Goal: Task Accomplishment & Management: Manage account settings

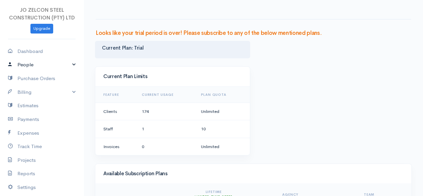
click at [70, 65] on link "People" at bounding box center [42, 65] width 84 height 14
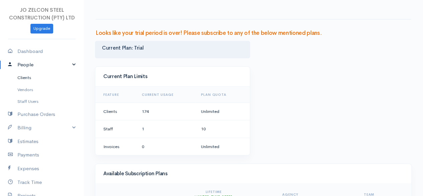
click at [35, 77] on link "Clients" at bounding box center [42, 78] width 84 height 12
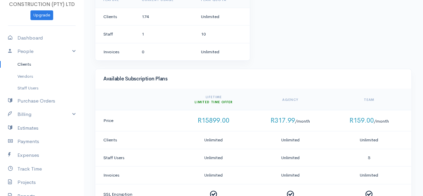
scroll to position [23, 0]
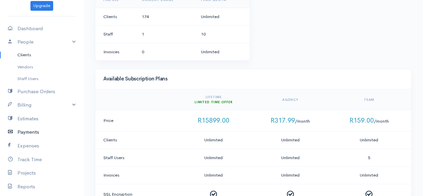
click at [37, 137] on link "Payments" at bounding box center [42, 132] width 84 height 14
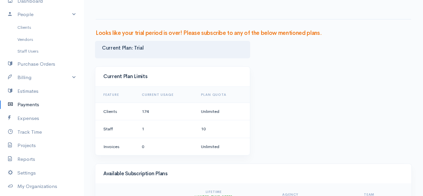
scroll to position [53, 0]
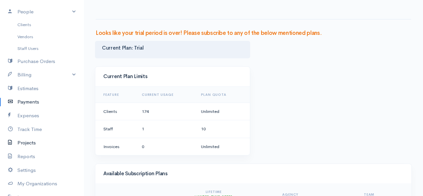
click at [35, 142] on link "Projects" at bounding box center [42, 143] width 84 height 14
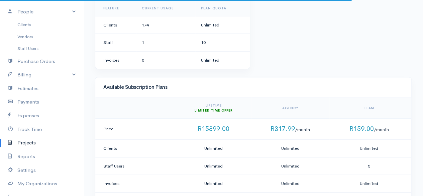
scroll to position [87, 0]
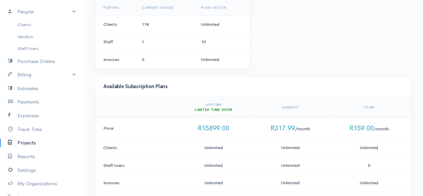
click at [368, 130] on span "R159.00" at bounding box center [361, 128] width 24 height 8
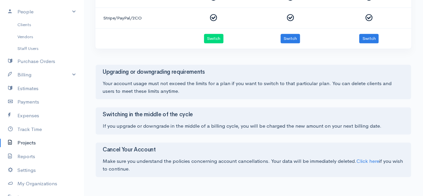
scroll to position [97, 0]
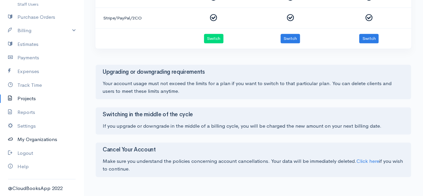
click at [55, 144] on link "My Organizations" at bounding box center [42, 140] width 84 height 14
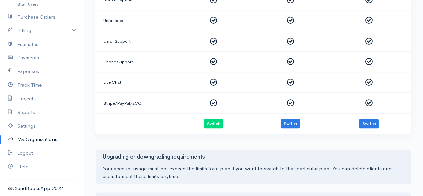
scroll to position [289, 0]
click at [215, 120] on button "Switch" at bounding box center [213, 123] width 19 height 10
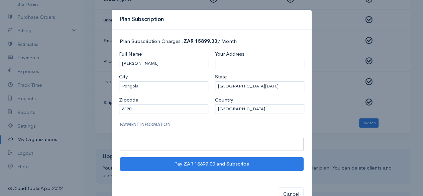
click at [185, 143] on iframe at bounding box center [211, 144] width 177 height 6
click at [272, 148] on div at bounding box center [212, 144] width 184 height 13
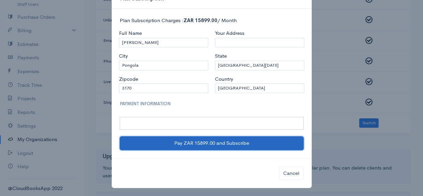
click at [228, 147] on button "Pay ZAR 15899.00 and Subscribe" at bounding box center [212, 143] width 184 height 14
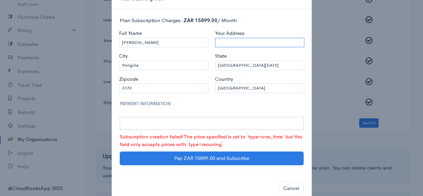
click at [234, 38] on input "Your Address" at bounding box center [259, 43] width 89 height 10
type input "[STREET_ADDRESS]"
select select "DK"
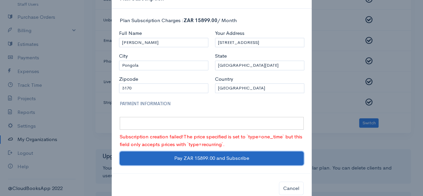
click at [209, 158] on button "Pay ZAR 15899.00 and Subscribe" at bounding box center [212, 158] width 184 height 14
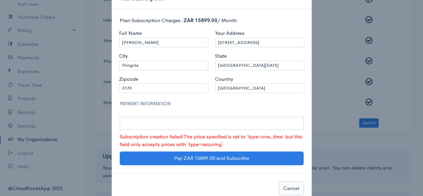
click at [281, 186] on button "Cancel" at bounding box center [291, 188] width 25 height 14
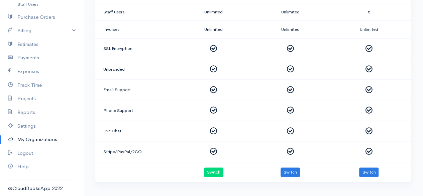
scroll to position [241, 0]
click at [375, 170] on button "Switch" at bounding box center [368, 172] width 19 height 10
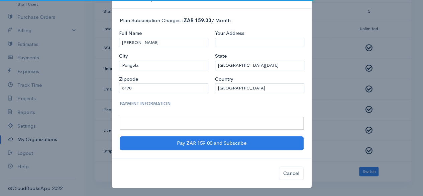
scroll to position [0, 0]
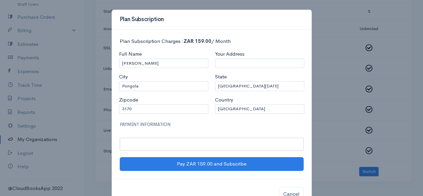
click at [226, 138] on div at bounding box center [212, 144] width 184 height 13
click at [293, 139] on div at bounding box center [212, 144] width 184 height 13
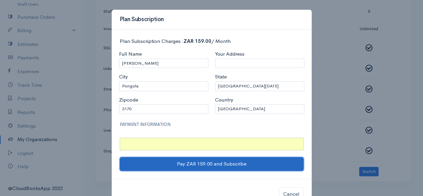
click at [221, 166] on button "Pay ZAR 159.00 and Subscribe" at bounding box center [212, 164] width 184 height 14
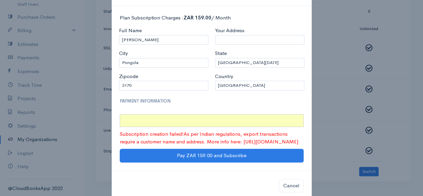
scroll to position [24, 0]
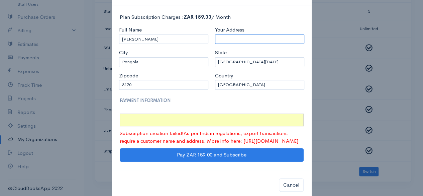
click at [235, 41] on input "Your Address" at bounding box center [259, 39] width 89 height 10
type input "[STREET_ADDRESS]"
select select "DK"
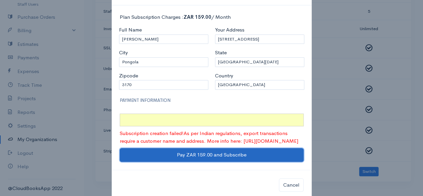
click at [194, 159] on button "Pay ZAR 159.00 and Subscribe" at bounding box center [212, 155] width 184 height 14
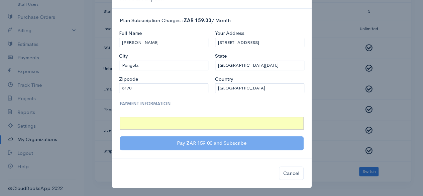
scroll to position [0, 0]
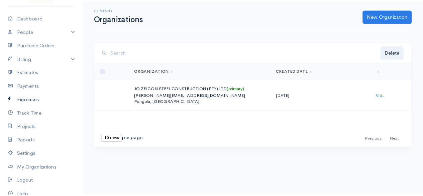
scroll to position [62, 0]
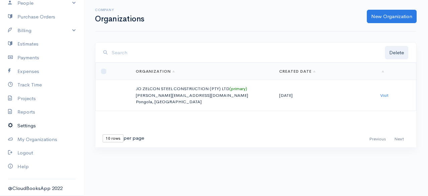
click at [50, 126] on link "Settings" at bounding box center [42, 126] width 84 height 14
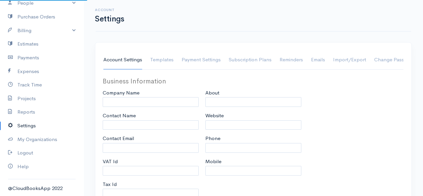
type input "JO ZELCON STEEL CONSTRUCTION (PTY) LTD"
type input "[PERSON_NAME]"
type input "[PERSON_NAME][EMAIL_ADDRESS][DOMAIN_NAME]"
type input "4770282897"
type input "15% VAT"
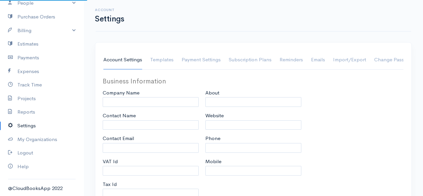
checkbox input "true"
type input "0638966016"
select select
type input "Pongola"
type input "KwaZulu-Natal"
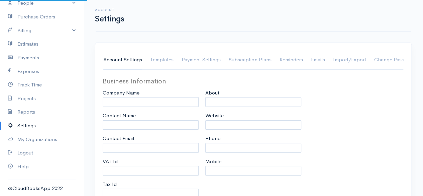
type input "3170"
select select "dd-mm-yyyy"
select select
type input "INVOICE"
type input "1"
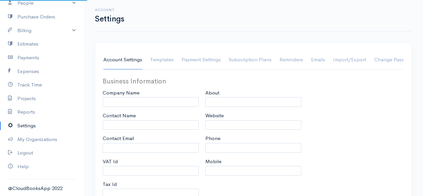
type input "1"
select select "3"
checkbox input "true"
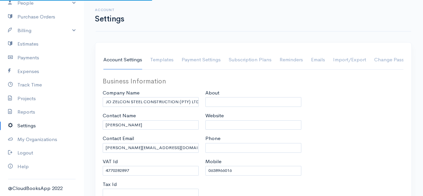
select select "[GEOGRAPHIC_DATA]"
select select "ZAR"
click at [369, 177] on div "Business Information Company Name JO ZELCON STEEL CONSTRUCTION (PTY) LTD Contac…" at bounding box center [253, 154] width 308 height 157
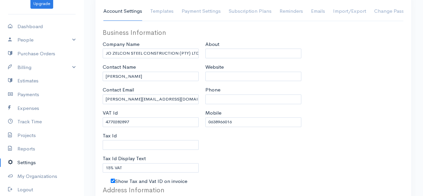
scroll to position [21, 0]
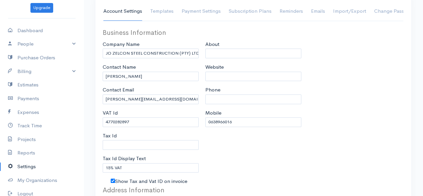
click at [67, 47] on link "People" at bounding box center [42, 44] width 84 height 14
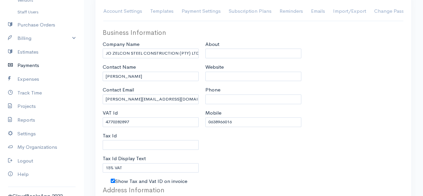
scroll to position [97, 0]
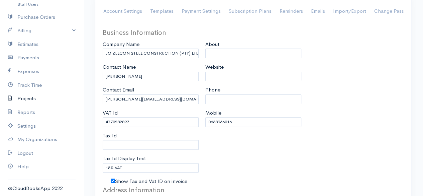
click at [37, 103] on link "Projects" at bounding box center [42, 99] width 84 height 14
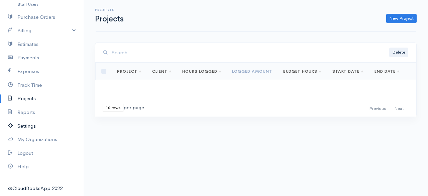
click at [22, 123] on link "Settings" at bounding box center [42, 126] width 84 height 14
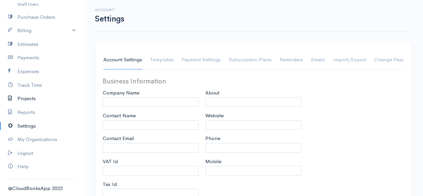
type input "JO ZELCON STEEL CONSTRUCTION (PTY) LTD"
type input "[PERSON_NAME]"
type input "marita@jozelcon.co.za"
type input "4770282897"
type input "15% VAT"
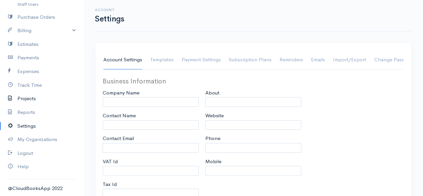
checkbox input "true"
type input "0638966016"
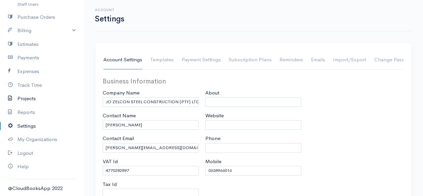
select select
type input "Pongola"
type input "[GEOGRAPHIC_DATA][DATE]"
type input "3170"
select select "dd-mm-yyyy"
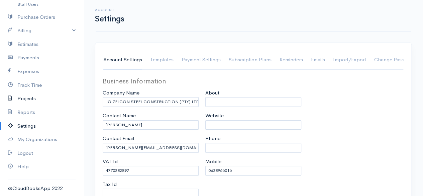
select select
type input "INVOICE"
type input "1"
select select "3"
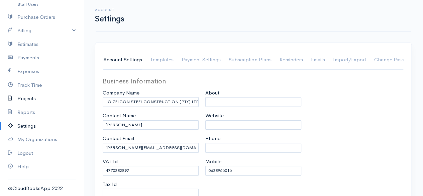
checkbox input "true"
select select "[GEOGRAPHIC_DATA]"
select select "ZAR"
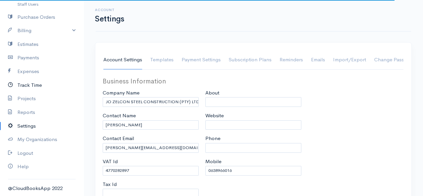
click at [33, 86] on link "Track Time" at bounding box center [42, 85] width 84 height 14
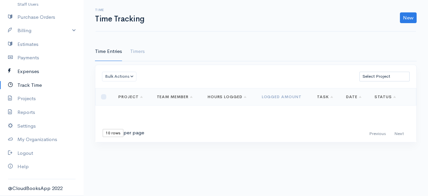
click at [31, 68] on link "Expenses" at bounding box center [42, 72] width 84 height 14
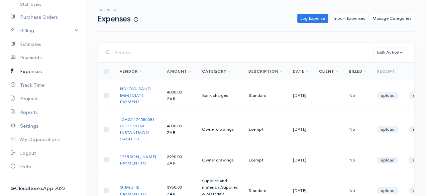
scroll to position [0, 8]
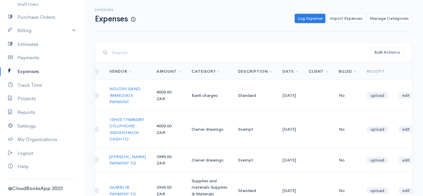
click at [402, 99] on link "edit" at bounding box center [406, 95] width 15 height 7
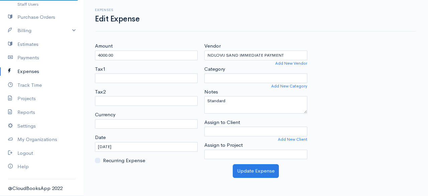
select select
select select "ZAR"
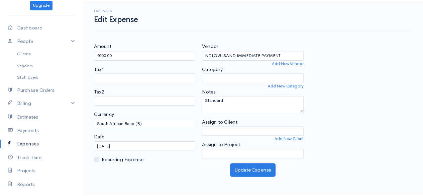
scroll to position [17, 0]
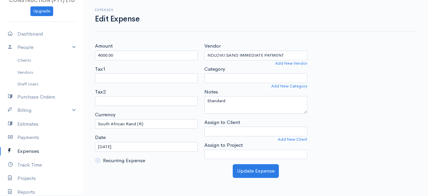
click at [32, 59] on link "Clients" at bounding box center [42, 60] width 84 height 12
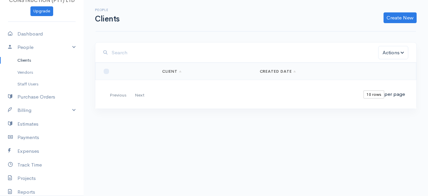
click at [30, 75] on link "Vendors" at bounding box center [42, 72] width 84 height 12
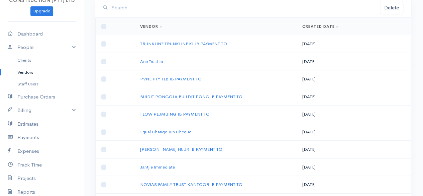
scroll to position [45, 0]
click at [196, 114] on link "FLOW PLUMBING IB PAYMENT TO" at bounding box center [175, 114] width 70 height 6
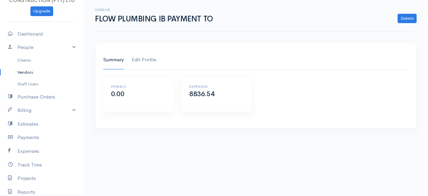
click at [138, 64] on link "Edit Profile" at bounding box center [144, 60] width 24 height 19
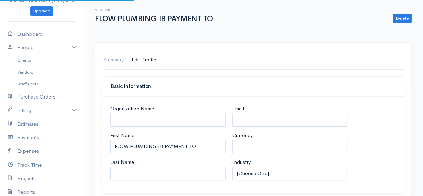
select select "USD"
click at [34, 84] on link "Staff Users" at bounding box center [42, 84] width 84 height 12
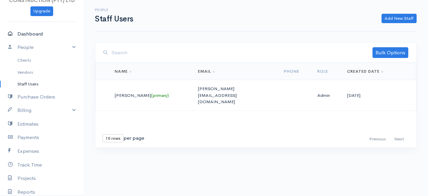
click at [44, 37] on link "Dashboard" at bounding box center [42, 34] width 84 height 14
select select "365"
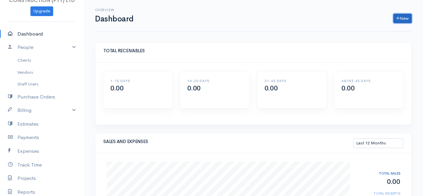
click at [408, 20] on link "New" at bounding box center [403, 19] width 18 height 10
click at [381, 31] on link "Invoice" at bounding box center [385, 32] width 53 height 12
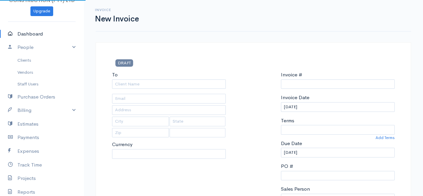
type input "0000000001"
select select "[GEOGRAPHIC_DATA]"
select select "ZAR"
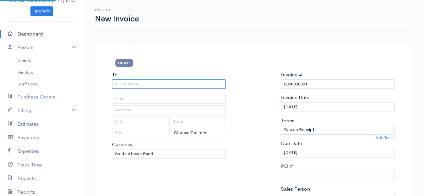
click at [156, 84] on input "To" at bounding box center [169, 84] width 114 height 10
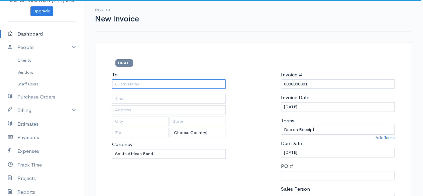
click at [156, 84] on input "To" at bounding box center [169, 84] width 114 height 10
type input "HHG"
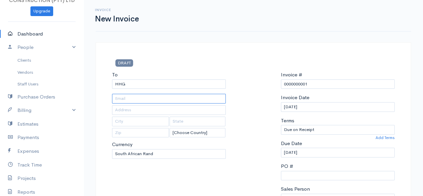
click at [171, 94] on input "text" at bounding box center [169, 99] width 114 height 10
type input "anas-mjinina00@hotmail.com"
type input "[STREET_ADDRESS]"
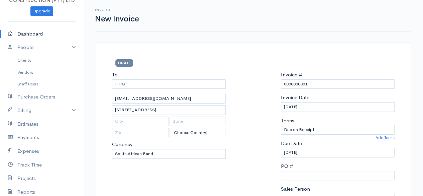
type input "Outrup"
type input "6855"
select select "[GEOGRAPHIC_DATA]"
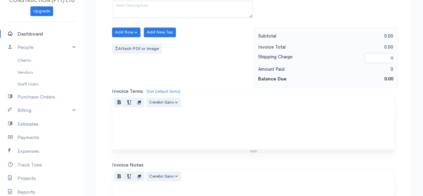
scroll to position [261, 0]
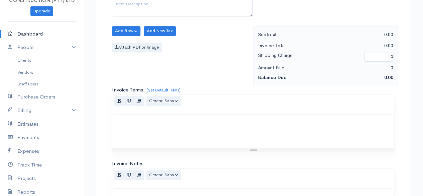
click at [255, 128] on div at bounding box center [253, 130] width 282 height 33
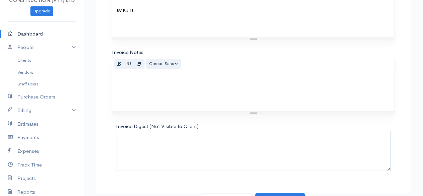
scroll to position [378, 0]
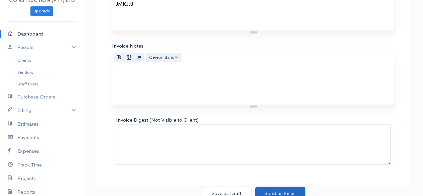
click at [294, 190] on button "Send as Email" at bounding box center [280, 193] width 50 height 14
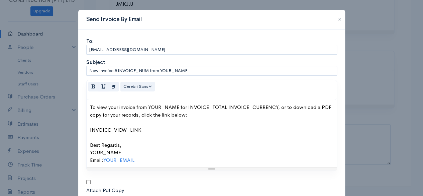
scroll to position [39, 0]
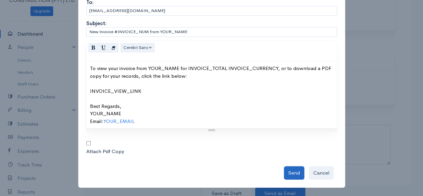
click at [296, 174] on button "Send" at bounding box center [294, 173] width 20 height 14
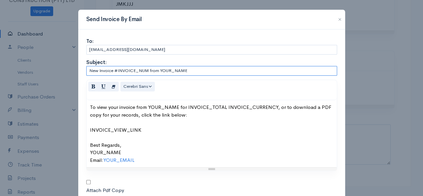
click at [243, 71] on input "New Invoice #INVOICE_NUM from YOUR_NAME" at bounding box center [211, 71] width 251 height 10
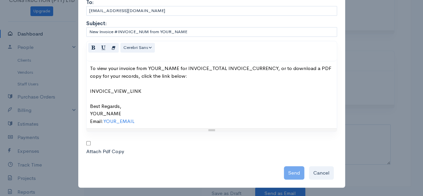
click at [86, 144] on input "checkbox" at bounding box center [88, 143] width 4 height 4
checkbox input "true"
click at [286, 172] on div "Send Cancel" at bounding box center [211, 171] width 251 height 17
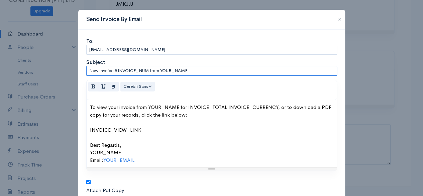
click at [203, 71] on input "New Invoice #INVOICE_NUM from YOUR_NAME" at bounding box center [211, 71] width 251 height 10
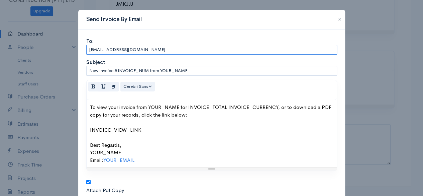
click at [198, 51] on input "anas-mjinina00@hotmail.com" at bounding box center [211, 50] width 251 height 10
click at [151, 117] on div "To view your invoice from YOUR_NAME for INVOICE_TOTAL INVOICE_CURRENCY, or to d…" at bounding box center [212, 133] width 244 height 60
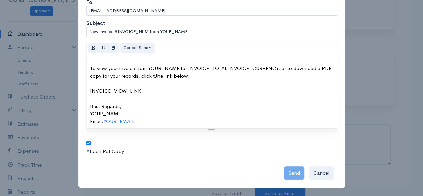
click at [293, 174] on div "Send Cancel" at bounding box center [211, 171] width 251 height 17
click at [286, 167] on div "Send Cancel" at bounding box center [211, 171] width 251 height 17
click at [123, 118] on link "YOUR_EMAIL" at bounding box center [118, 121] width 31 height 6
click at [145, 133] on link "mailto:YOUR_EMAIL" at bounding box center [129, 134] width 41 height 7
click at [327, 174] on button "Cancel" at bounding box center [321, 173] width 25 height 14
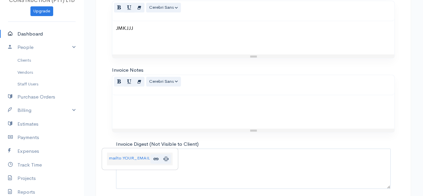
scroll to position [311, 0]
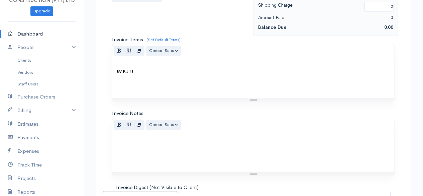
click at [228, 151] on div at bounding box center [253, 154] width 282 height 33
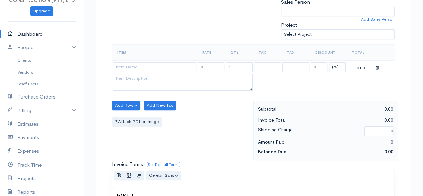
scroll to position [175, 0]
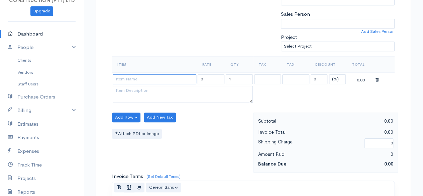
click at [163, 76] on input at bounding box center [155, 79] width 84 height 10
type input "JJJ"
click at [214, 75] on input "0" at bounding box center [211, 79] width 27 height 10
type input "02"
click at [384, 142] on input "0" at bounding box center [379, 143] width 29 height 10
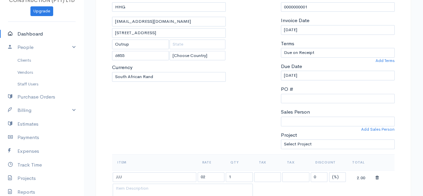
scroll to position [78, 0]
type input "50"
click at [327, 121] on select "Sales Person" at bounding box center [338, 120] width 114 height 10
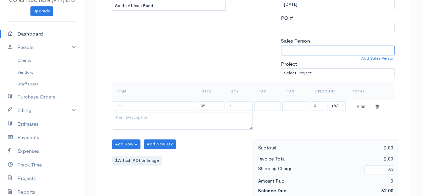
scroll to position [148, 0]
click at [269, 106] on select "VAT" at bounding box center [267, 106] width 27 height 10
select select "15.000"
click at [254, 101] on select "VAT" at bounding box center [267, 106] width 27 height 10
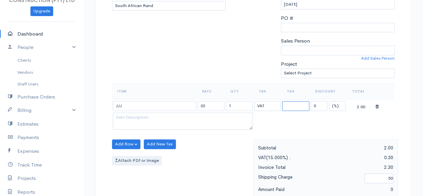
click at [299, 105] on select "VAT" at bounding box center [295, 106] width 27 height 10
select select "15.000"
click at [282, 101] on select "VAT" at bounding box center [295, 106] width 27 height 10
click at [320, 105] on input "0" at bounding box center [319, 106] width 17 height 10
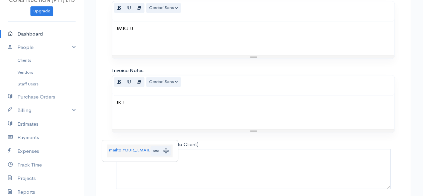
scroll to position [387, 0]
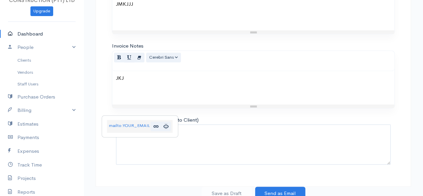
type input "03"
click at [280, 149] on textarea "Invoice Digest (Not Visible to Client)" at bounding box center [253, 144] width 275 height 40
click at [292, 191] on button "Send as Email" at bounding box center [280, 193] width 50 height 14
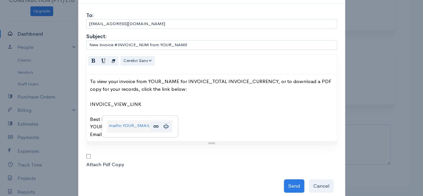
scroll to position [39, 0]
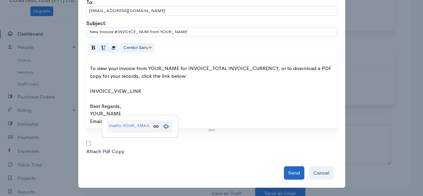
click at [291, 169] on button "Send" at bounding box center [294, 173] width 20 height 14
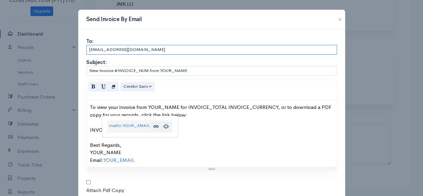
click at [185, 51] on input "anas-mjinina00@hotmail.com" at bounding box center [211, 50] width 251 height 10
click at [314, 25] on div "Send Invoice By Email" at bounding box center [211, 20] width 267 height 20
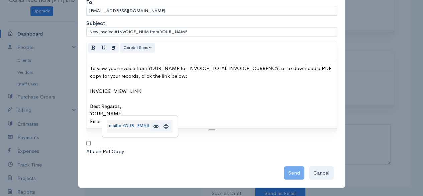
click at [141, 127] on link "mailto:YOUR_EMAIL" at bounding box center [129, 125] width 41 height 7
click at [167, 124] on icon "Unlink" at bounding box center [166, 126] width 4 height 6
click at [87, 140] on div at bounding box center [92, 144] width 13 height 8
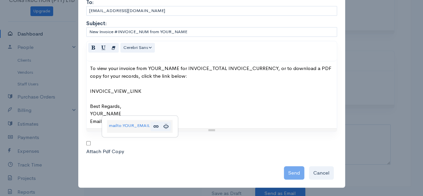
click at [87, 140] on div at bounding box center [92, 144] width 13 height 8
click at [86, 142] on input "checkbox" at bounding box center [88, 143] width 4 height 4
checkbox input "false"
click at [316, 168] on button "Cancel" at bounding box center [321, 173] width 25 height 14
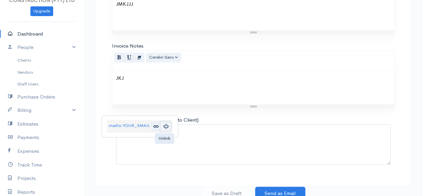
click at [169, 123] on button "Unlink" at bounding box center [166, 126] width 10 height 10
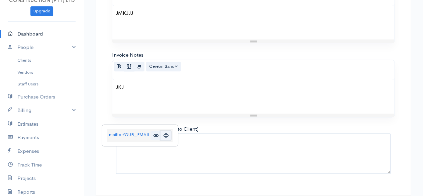
scroll to position [377, 0]
click at [51, 74] on link "Vendors" at bounding box center [42, 72] width 84 height 12
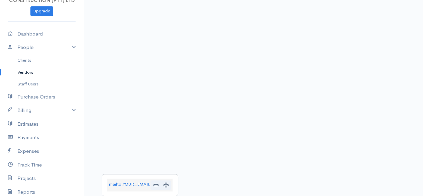
scroll to position [328, 0]
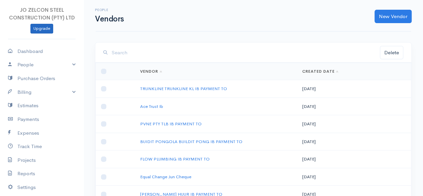
click at [42, 29] on link "Upgrade" at bounding box center [41, 29] width 23 height 10
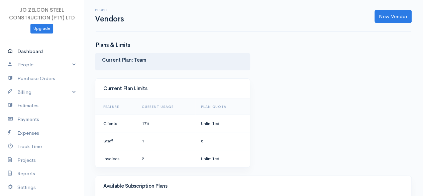
click at [48, 53] on link "Dashboard" at bounding box center [42, 52] width 84 height 14
select select "365"
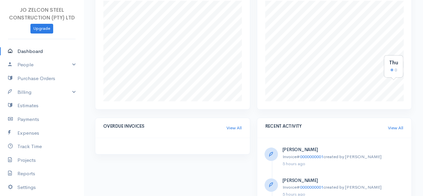
scroll to position [348, 0]
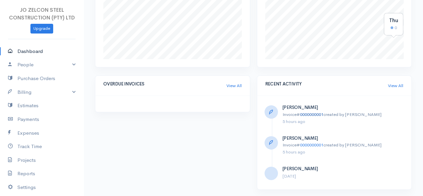
click at [319, 113] on link "0000000001" at bounding box center [311, 114] width 23 height 6
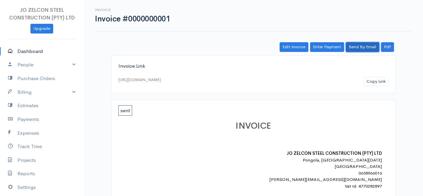
click at [367, 48] on link "Send By Email" at bounding box center [362, 47] width 33 height 10
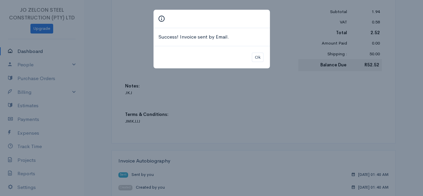
scroll to position [285, 0]
click at [259, 58] on button "Ok" at bounding box center [258, 58] width 12 height 10
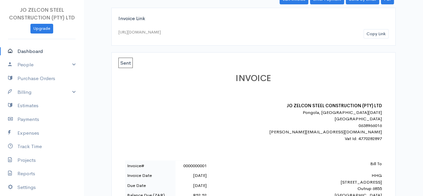
scroll to position [0, 0]
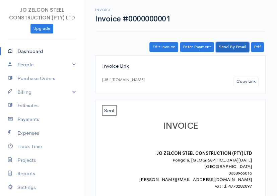
click at [229, 45] on link "Send By Email" at bounding box center [231, 47] width 33 height 10
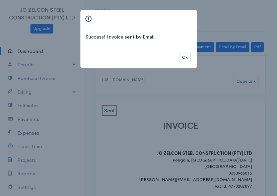
click at [183, 59] on button "Ok" at bounding box center [185, 58] width 12 height 10
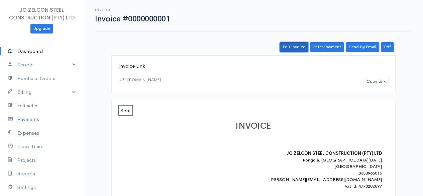
click at [302, 46] on link "Edit Invoice" at bounding box center [294, 47] width 29 height 10
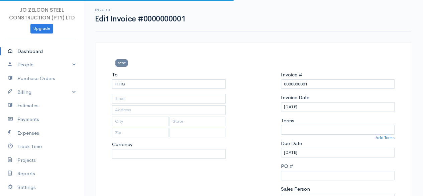
type input "anas-mjinina00@hotmail.com"
type input "[STREET_ADDRESS]"
type input "Outrup"
type input "6855"
select select "0"
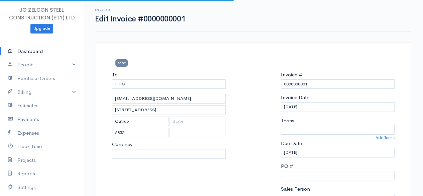
select select
select select "[GEOGRAPHIC_DATA]"
select select "ZAR"
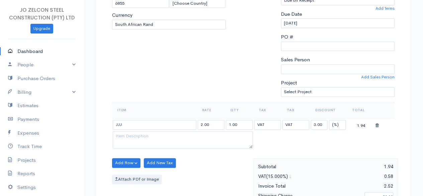
scroll to position [130, 0]
click at [260, 72] on div at bounding box center [253, 21] width 48 height 160
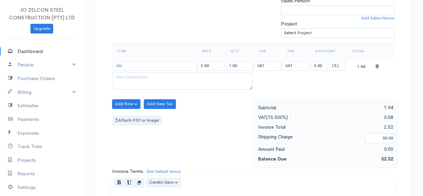
scroll to position [0, 0]
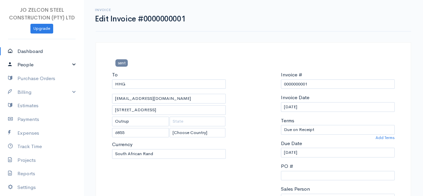
click at [55, 65] on link "People" at bounding box center [42, 65] width 84 height 14
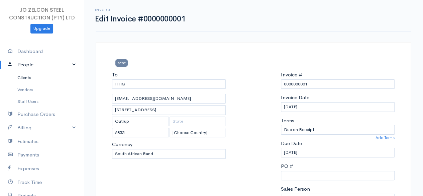
click at [33, 75] on link "Clients" at bounding box center [42, 78] width 84 height 12
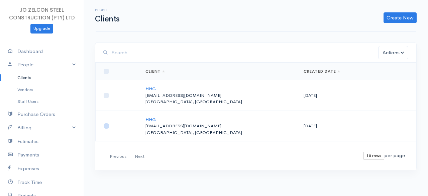
click at [108, 125] on input "checkbox" at bounding box center [106, 125] width 5 height 5
checkbox input "true"
click at [393, 51] on button "Actions" at bounding box center [393, 53] width 30 height 14
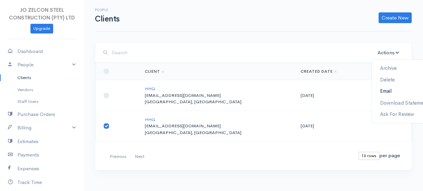
click at [388, 91] on link "Email" at bounding box center [404, 91] width 64 height 12
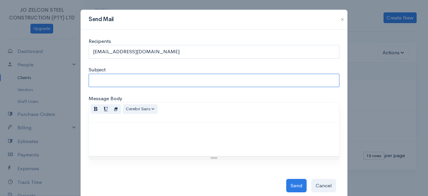
click at [209, 77] on input "Subject" at bounding box center [214, 81] width 251 height 14
type input "KJLLJ"
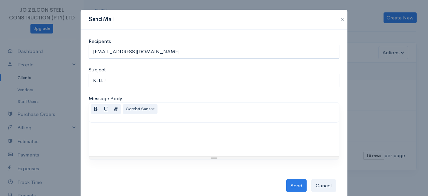
click at [161, 132] on p at bounding box center [214, 130] width 244 height 8
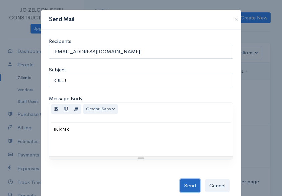
click at [184, 182] on button "Send" at bounding box center [190, 186] width 20 height 14
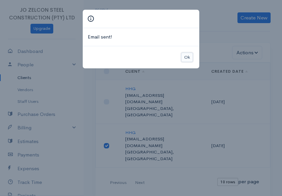
click at [189, 58] on button "Ok" at bounding box center [187, 58] width 12 height 10
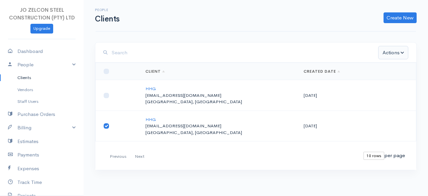
click at [397, 57] on button "Actions" at bounding box center [393, 53] width 30 height 14
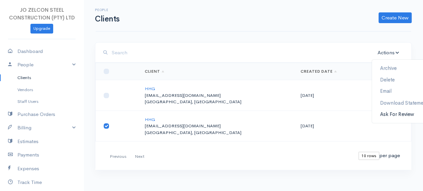
click at [402, 112] on link "Ask For Review" at bounding box center [404, 114] width 64 height 12
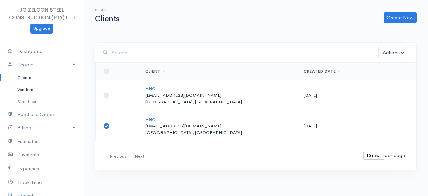
click at [32, 93] on link "Vendors" at bounding box center [42, 90] width 84 height 12
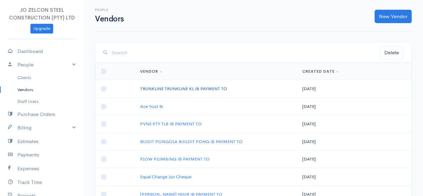
click at [212, 87] on link "TRUNKLINE TRUNKLINE KL IB PAYMENT TO" at bounding box center [183, 89] width 87 height 6
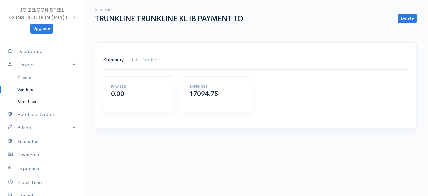
click at [28, 102] on link "Staff Users" at bounding box center [42, 101] width 84 height 12
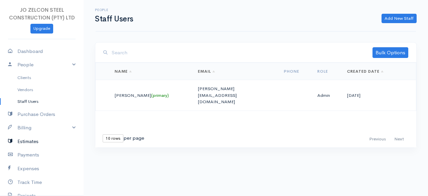
click at [35, 140] on link "Estimates" at bounding box center [42, 142] width 84 height 14
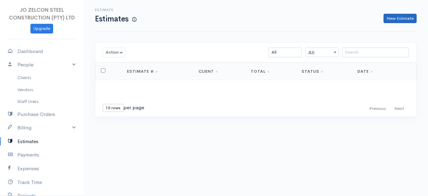
click at [405, 21] on link "New Estimate" at bounding box center [400, 19] width 33 height 10
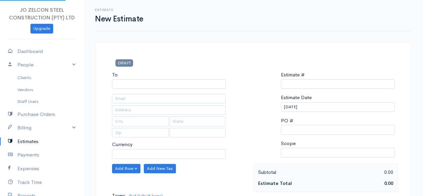
select select "ZAR"
select select "[GEOGRAPHIC_DATA]"
type input "0000000001"
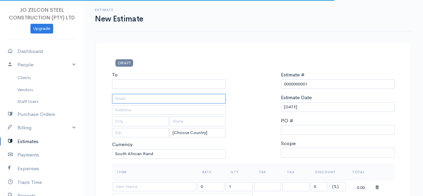
click at [184, 99] on input "text" at bounding box center [169, 99] width 114 height 10
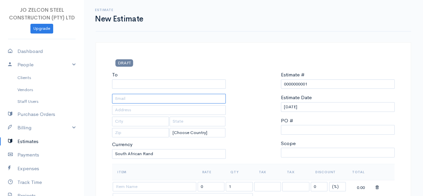
type input "anas-mjinina00@hotmail.com"
type input "[STREET_ADDRESS]"
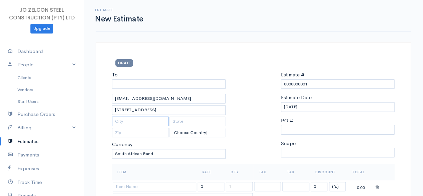
type input "Outrup"
type input "6855"
select select "[GEOGRAPHIC_DATA]"
click at [178, 86] on input "To" at bounding box center [169, 84] width 114 height 10
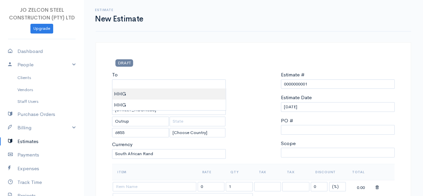
type input "HHG"
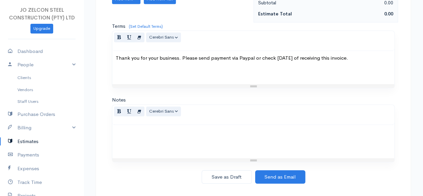
scroll to position [234, 0]
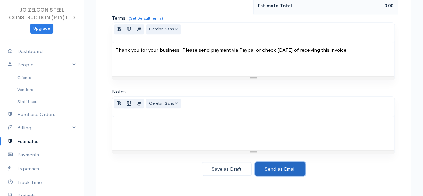
click at [290, 165] on button "Send as Email" at bounding box center [280, 169] width 50 height 14
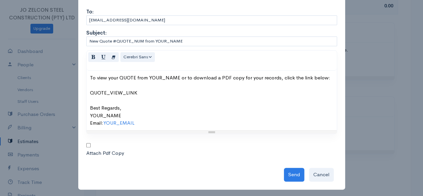
scroll to position [31, 0]
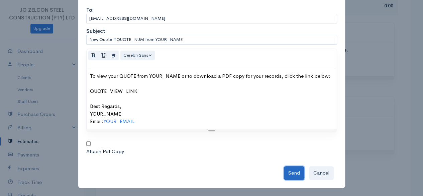
click at [292, 169] on button "Send" at bounding box center [294, 173] width 20 height 14
click at [287, 169] on button "Send" at bounding box center [294, 173] width 20 height 14
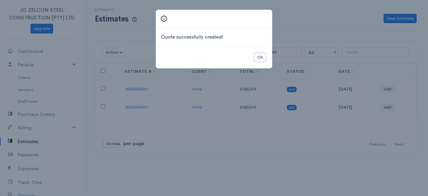
click at [262, 54] on button "Ok" at bounding box center [260, 58] width 12 height 10
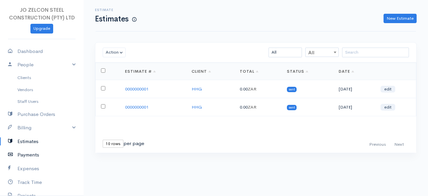
click at [39, 153] on link "Payments" at bounding box center [42, 155] width 84 height 14
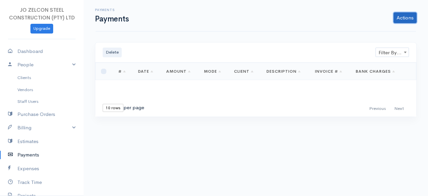
click at [399, 22] on link "Actions" at bounding box center [405, 17] width 23 height 11
click at [25, 172] on link "Expenses" at bounding box center [42, 169] width 84 height 14
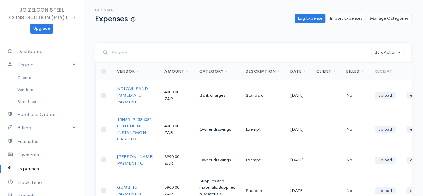
scroll to position [0, 4]
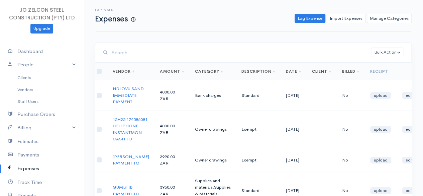
click at [204, 118] on td "Owner drawings" at bounding box center [213, 128] width 47 height 37
click at [124, 104] on link "NDLOVU SAND IMMEDIATE PAYMENT" at bounding box center [128, 95] width 31 height 19
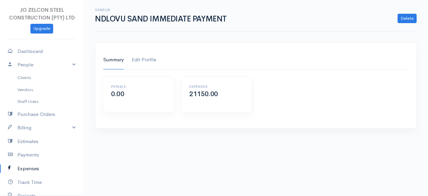
click at [146, 65] on link "Edit Profile" at bounding box center [144, 60] width 24 height 19
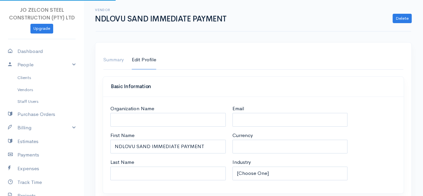
select select "USD"
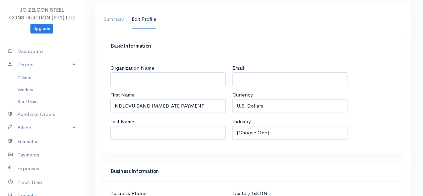
scroll to position [42, 0]
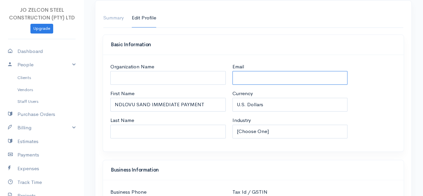
click at [257, 75] on input "Email" at bounding box center [290, 78] width 115 height 14
type input "anas-mjinina00@hotmail.com"
select select "[GEOGRAPHIC_DATA]"
type input "[STREET_ADDRESS]"
type input "Outrup"
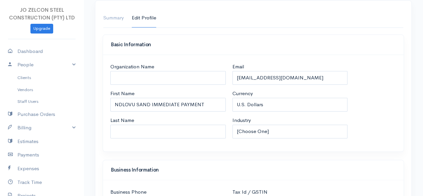
type input "6855"
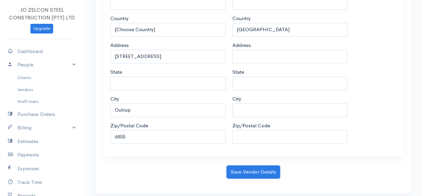
scroll to position [401, 0]
click at [268, 168] on button "Save Vendor Details" at bounding box center [254, 172] width 54 height 14
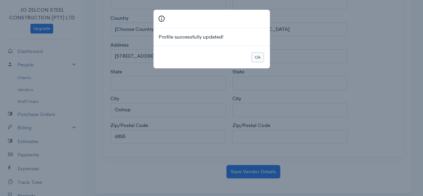
click at [257, 59] on button "Ok" at bounding box center [258, 58] width 12 height 10
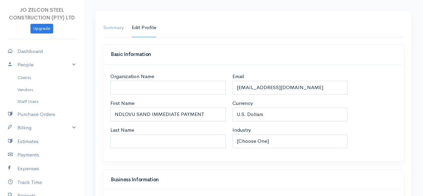
scroll to position [0, 0]
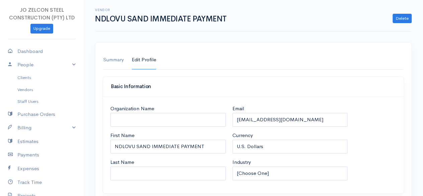
click at [108, 59] on link "Summary" at bounding box center [113, 60] width 20 height 19
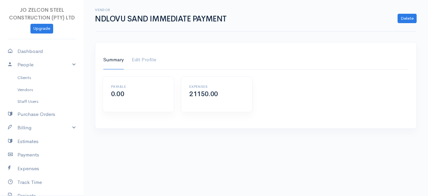
click at [197, 87] on h6 "Expenses" at bounding box center [216, 87] width 55 height 4
click at [21, 171] on link "Expenses" at bounding box center [42, 169] width 84 height 14
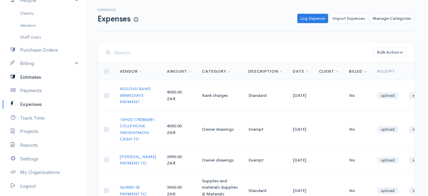
scroll to position [64, 0]
click at [32, 128] on link "Projects" at bounding box center [42, 131] width 84 height 14
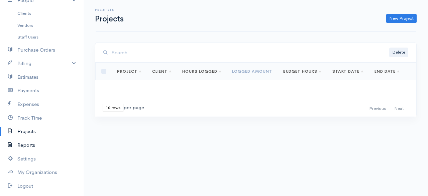
click at [28, 144] on link "Reports" at bounding box center [42, 145] width 84 height 14
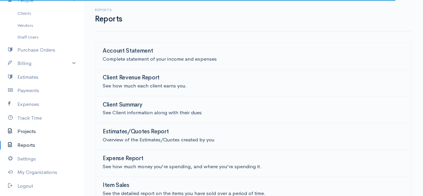
click at [28, 127] on link "Projects" at bounding box center [42, 131] width 84 height 14
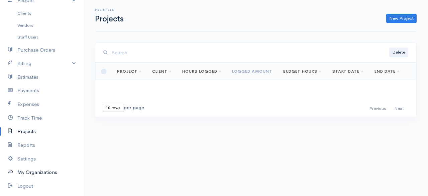
click at [28, 168] on link "My Organizations" at bounding box center [42, 172] width 84 height 14
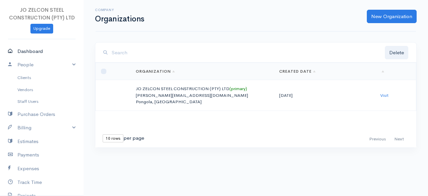
click at [27, 50] on link "Dashboard" at bounding box center [42, 52] width 84 height 14
select select "365"
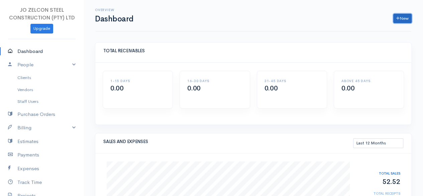
click at [407, 17] on link "New" at bounding box center [403, 19] width 18 height 10
click at [378, 41] on link "Client" at bounding box center [385, 43] width 53 height 12
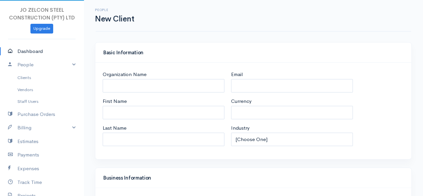
select select "ZAR"
select select "[GEOGRAPHIC_DATA]"
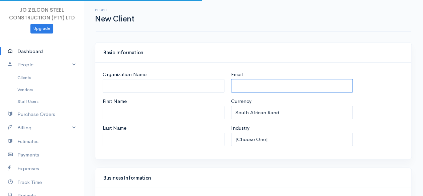
click at [257, 80] on input "Email" at bounding box center [292, 86] width 122 height 14
type input "anas-mjinina00@hotmail.com"
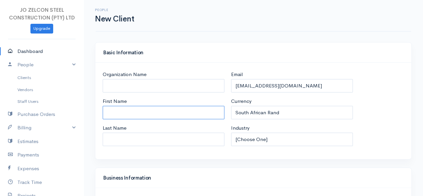
type input "CHIVAS"
select select "[GEOGRAPHIC_DATA]"
type input "[STREET_ADDRESS]"
type input "Outrup"
type input "6855"
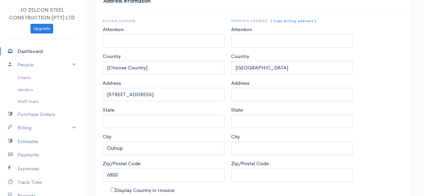
scroll to position [353, 0]
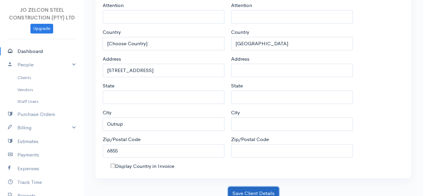
click at [256, 189] on button "Save Client Details" at bounding box center [253, 193] width 51 height 14
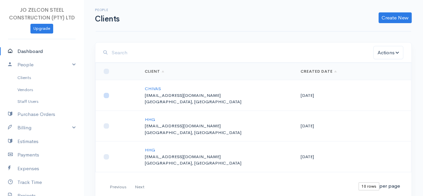
click at [106, 96] on input "checkbox" at bounding box center [106, 95] width 5 height 5
checkbox input "true"
click at [383, 52] on button "Actions" at bounding box center [388, 53] width 30 height 14
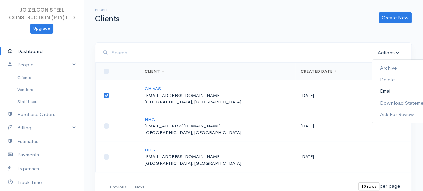
click at [393, 91] on link "Email" at bounding box center [404, 91] width 64 height 12
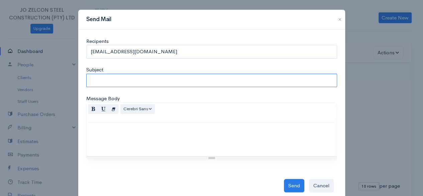
click at [202, 83] on input "Subject" at bounding box center [211, 81] width 251 height 14
type input "HY"
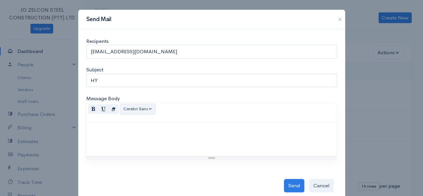
click at [147, 108] on button "Cerebri Sans" at bounding box center [137, 109] width 35 height 10
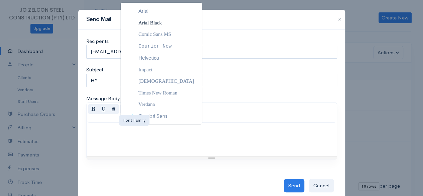
click at [162, 21] on span "Arial Black" at bounding box center [150, 22] width 23 height 5
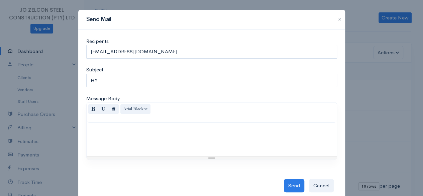
click at [205, 157] on div "Resize" at bounding box center [212, 157] width 250 height 3
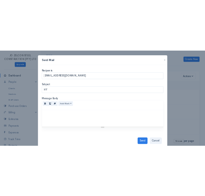
scroll to position [2, 0]
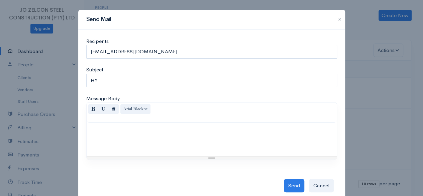
click at [215, 156] on div "Resize" at bounding box center [212, 157] width 250 height 3
click at [211, 157] on div "Resize" at bounding box center [212, 157] width 250 height 3
click at [212, 157] on div "Resize" at bounding box center [212, 157] width 250 height 3
drag, startPoint x: 210, startPoint y: 156, endPoint x: 209, endPoint y: 116, distance: 39.5
click at [209, 116] on div "Normal Blockquote Header 1 Header 2 Header 3 Header 4 Header 5 Header 6 Arial B…" at bounding box center [211, 131] width 251 height 58
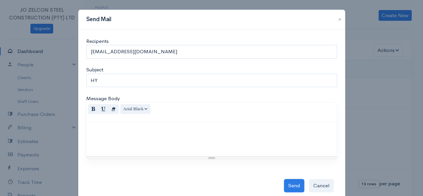
click at [200, 130] on p "﻿" at bounding box center [212, 130] width 244 height 8
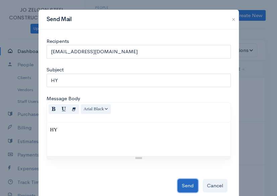
click at [184, 180] on button "Send" at bounding box center [187, 186] width 20 height 14
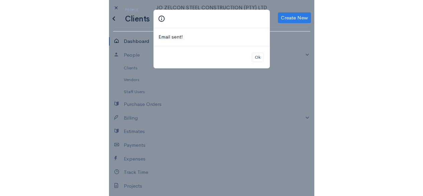
scroll to position [0, 0]
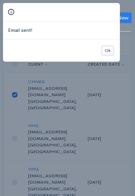
click at [110, 50] on button "Ok" at bounding box center [107, 51] width 12 height 10
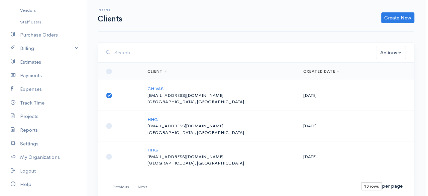
scroll to position [79, 0]
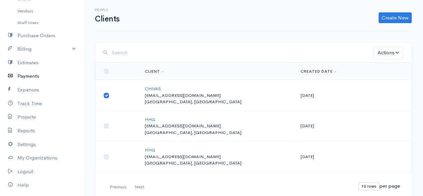
click at [37, 79] on link "Payments" at bounding box center [42, 76] width 84 height 14
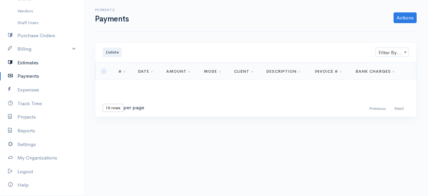
click at [33, 65] on link "Estimates" at bounding box center [42, 63] width 84 height 14
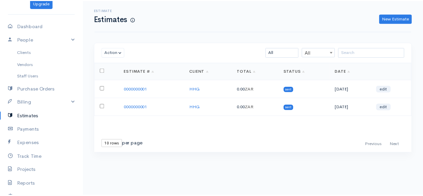
scroll to position [24, 0]
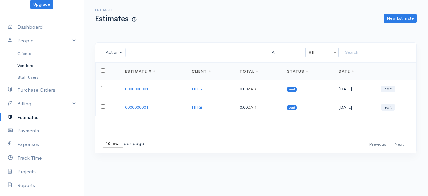
click at [33, 67] on link "Vendors" at bounding box center [42, 66] width 84 height 12
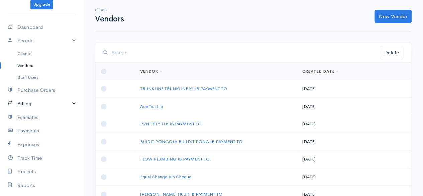
click at [49, 105] on link "Billing" at bounding box center [42, 104] width 84 height 14
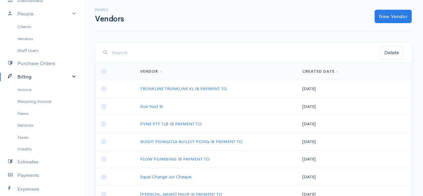
scroll to position [51, 0]
click at [37, 102] on link "Recurring Invoice" at bounding box center [42, 101] width 84 height 12
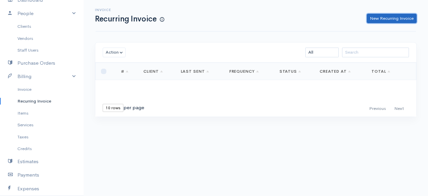
click at [405, 15] on link "New Recurring Invoice" at bounding box center [392, 19] width 50 height 10
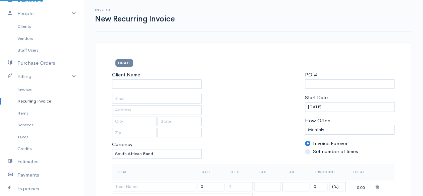
select select "[GEOGRAPHIC_DATA]"
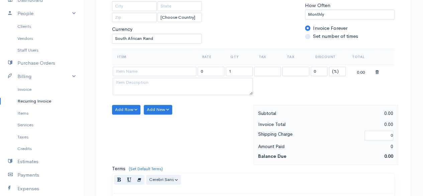
scroll to position [118, 0]
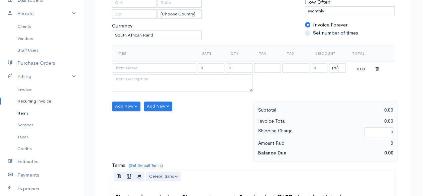
click at [14, 114] on link "Items" at bounding box center [42, 113] width 84 height 12
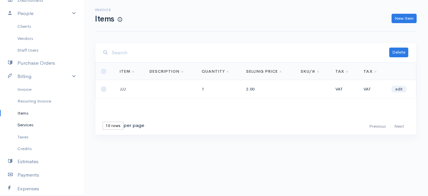
click at [25, 126] on link "Services" at bounding box center [42, 125] width 84 height 12
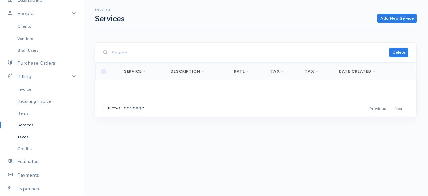
click at [25, 133] on link "Taxes" at bounding box center [42, 137] width 84 height 12
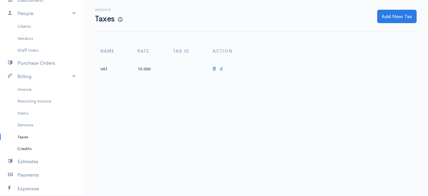
click at [25, 150] on link "Credits" at bounding box center [42, 149] width 84 height 12
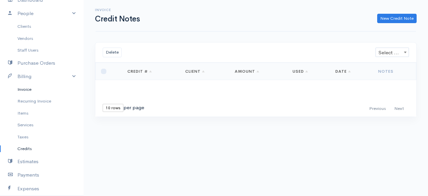
click at [33, 92] on link "Invoice" at bounding box center [42, 89] width 84 height 12
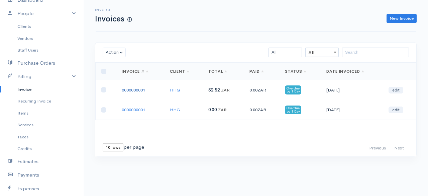
click at [135, 90] on link "0000000001" at bounding box center [133, 90] width 23 height 6
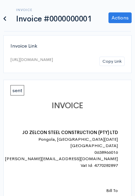
click at [12, 95] on span "sent" at bounding box center [17, 90] width 14 height 10
click at [122, 18] on link "Actions" at bounding box center [119, 17] width 23 height 11
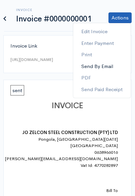
click at [108, 67] on link "Send By Email" at bounding box center [101, 67] width 57 height 12
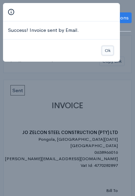
click at [107, 49] on button "Ok" at bounding box center [107, 51] width 12 height 10
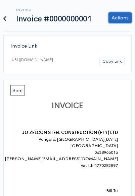
click at [125, 18] on link "Actions" at bounding box center [119, 17] width 23 height 11
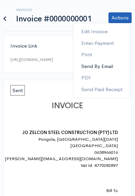
click at [108, 68] on link "Send By Email" at bounding box center [101, 67] width 57 height 12
